Goal: Task Accomplishment & Management: Manage account settings

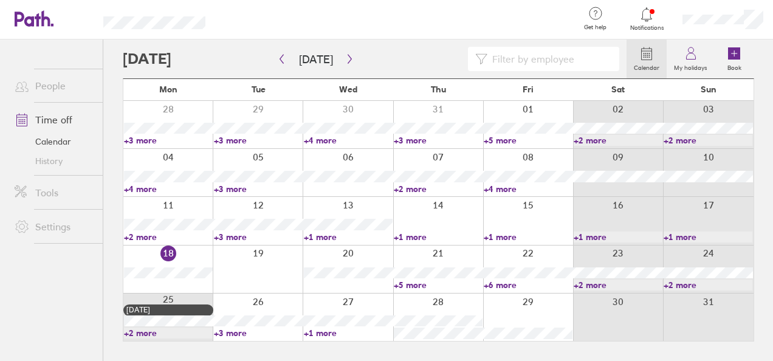
click at [417, 286] on link "+5 more" at bounding box center [438, 285] width 89 height 11
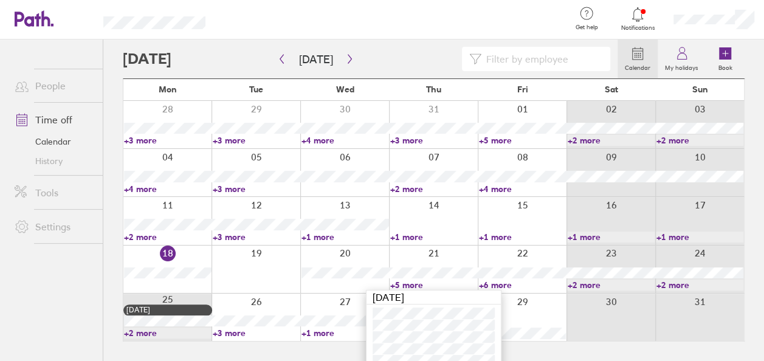
scroll to position [23, 0]
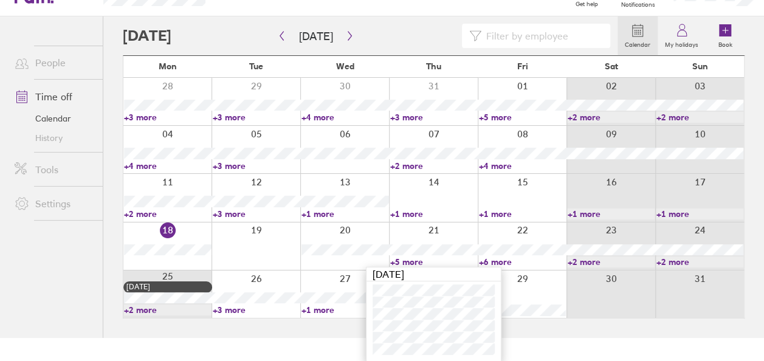
click at [508, 261] on link "+6 more" at bounding box center [523, 262] width 88 height 11
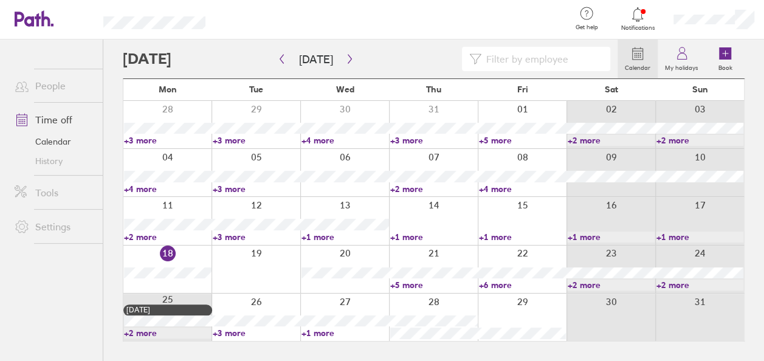
scroll to position [0, 0]
click at [500, 281] on link "+6 more" at bounding box center [528, 285] width 89 height 11
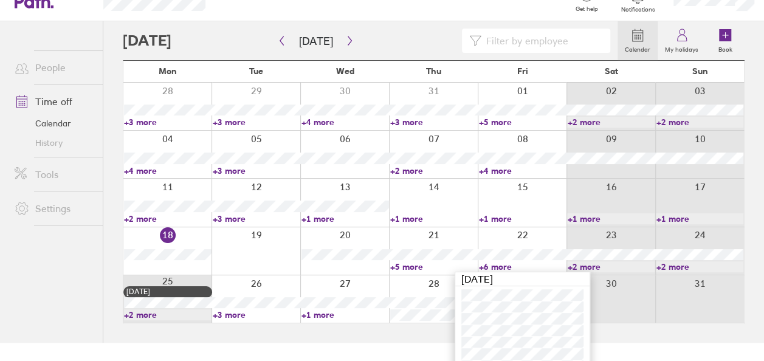
scroll to position [35, 0]
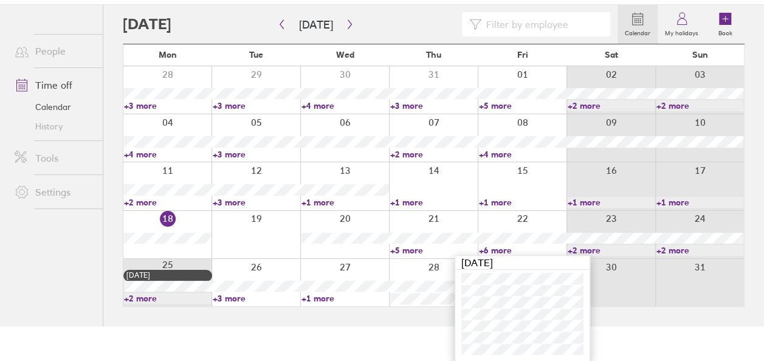
click at [408, 251] on link "+5 more" at bounding box center [434, 250] width 88 height 11
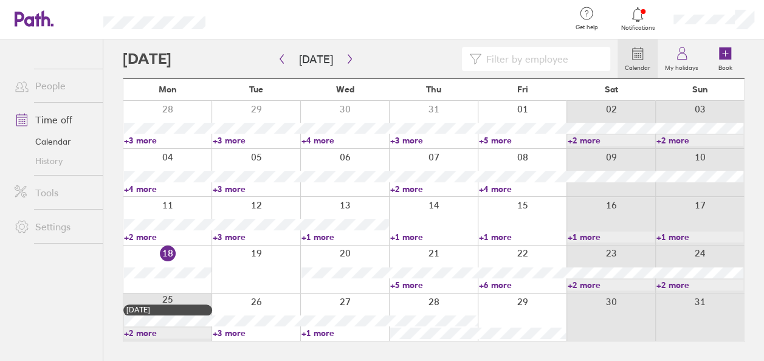
scroll to position [0, 0]
click at [415, 286] on link "+5 more" at bounding box center [438, 285] width 89 height 11
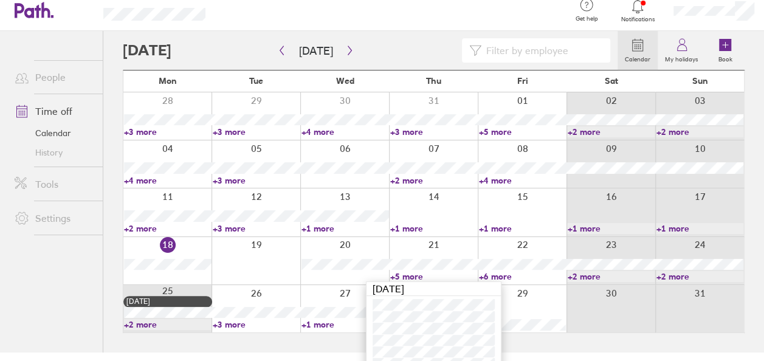
scroll to position [23, 0]
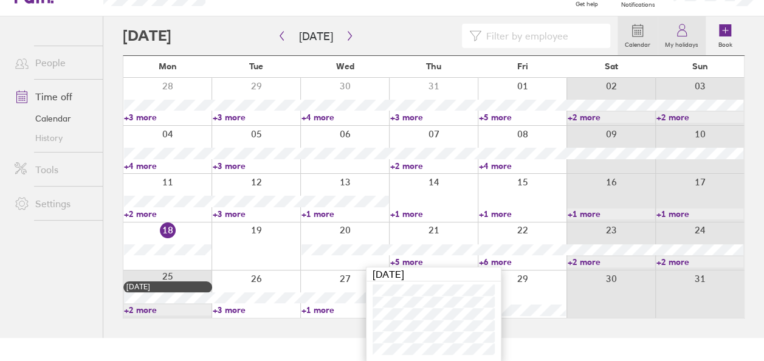
click at [678, 41] on label "My holidays" at bounding box center [682, 43] width 48 height 11
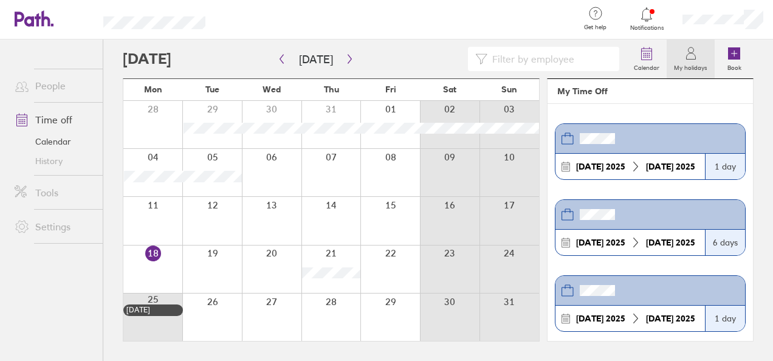
click at [387, 268] on div at bounding box center [390, 269] width 60 height 47
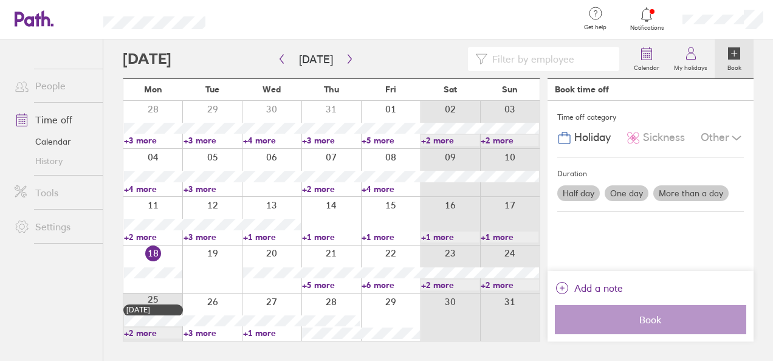
click at [615, 191] on label "One day" at bounding box center [627, 193] width 44 height 16
click at [0, 0] on input "One day" at bounding box center [0, 0] width 0 height 0
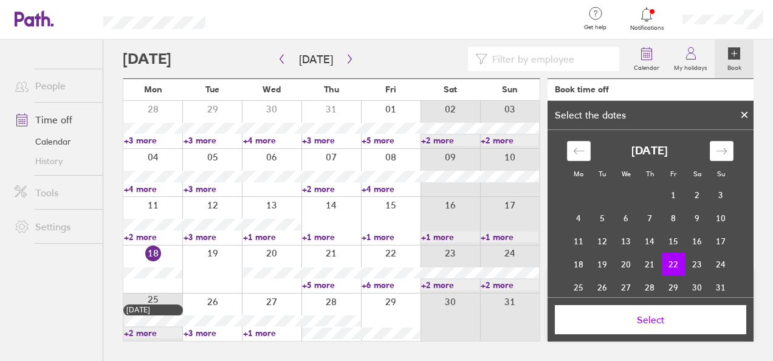
click at [688, 317] on span "Select" at bounding box center [650, 319] width 174 height 11
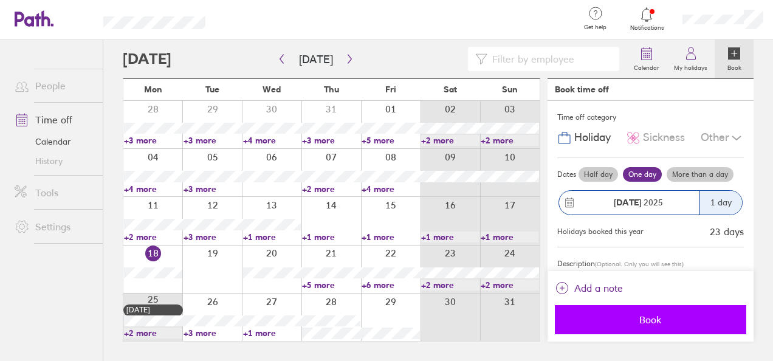
click at [666, 323] on span "Book" at bounding box center [650, 319] width 174 height 11
